Goal: Transaction & Acquisition: Obtain resource

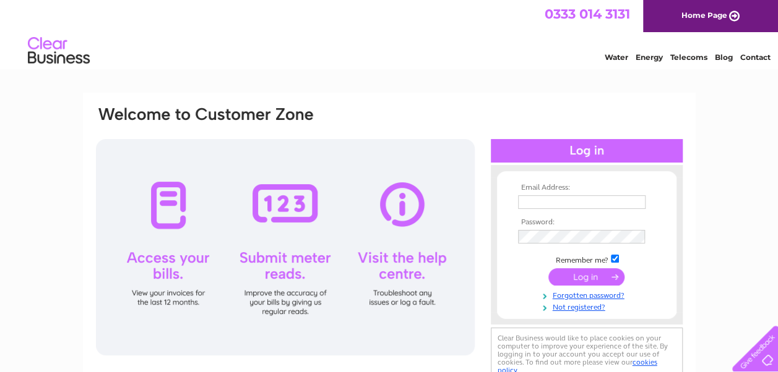
type input "pamela@kerrcompressors.co.uk"
click at [581, 272] on input "submit" at bounding box center [586, 277] width 76 height 17
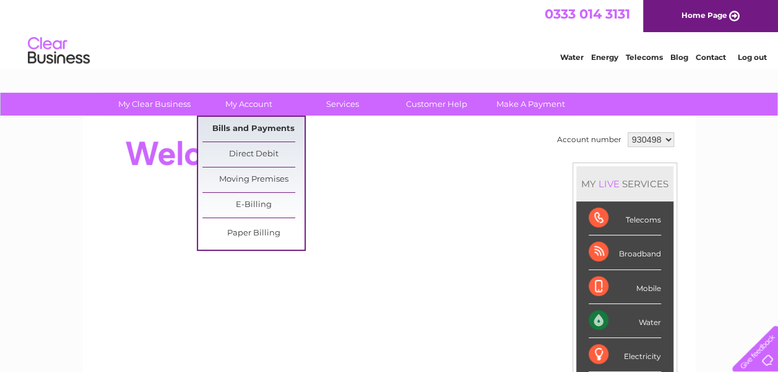
click at [256, 129] on link "Bills and Payments" at bounding box center [253, 129] width 102 height 25
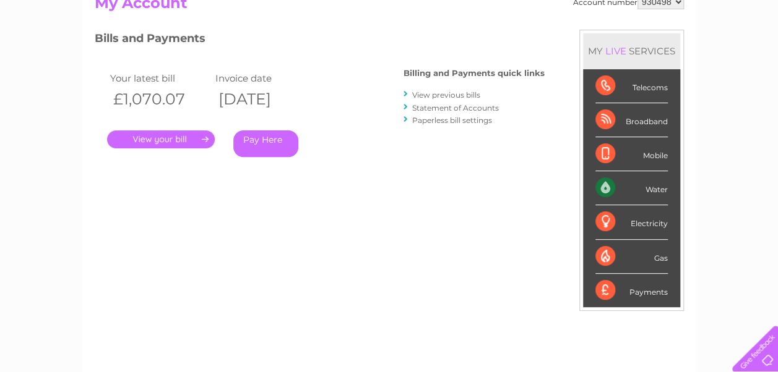
scroll to position [186, 0]
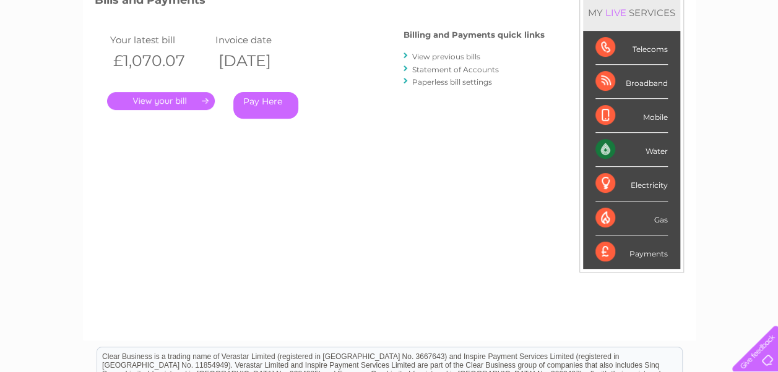
click at [155, 103] on link "." at bounding box center [161, 101] width 108 height 18
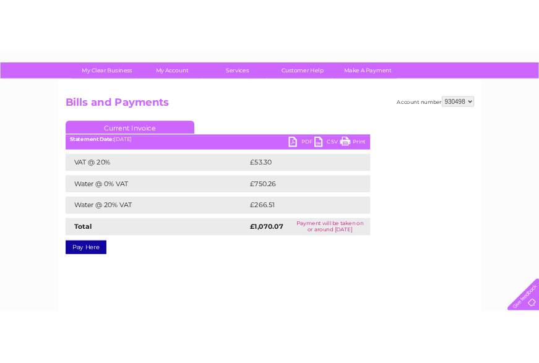
scroll to position [64, 0]
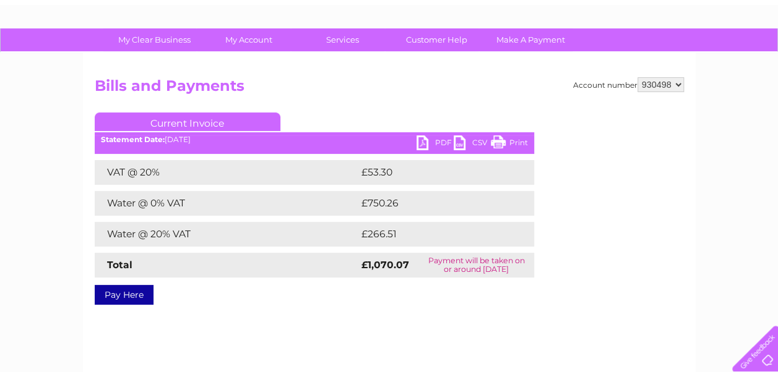
click at [439, 144] on link "PDF" at bounding box center [434, 145] width 37 height 18
